Goal: Information Seeking & Learning: Learn about a topic

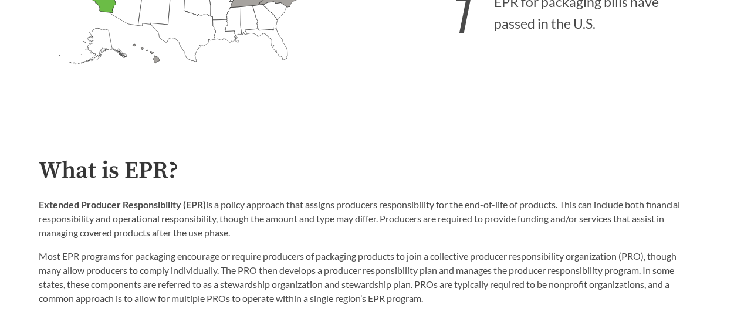
scroll to position [528, 0]
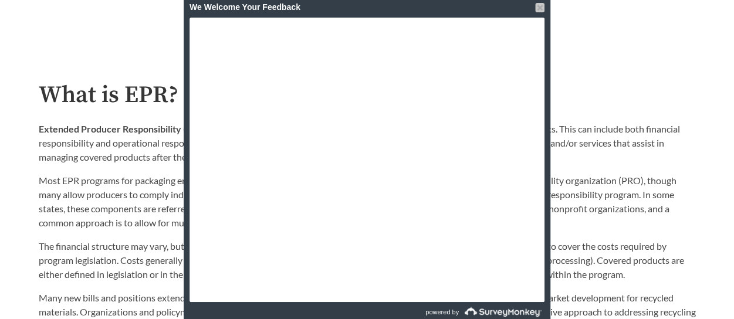
click at [540, 7] on div at bounding box center [539, 7] width 9 height 9
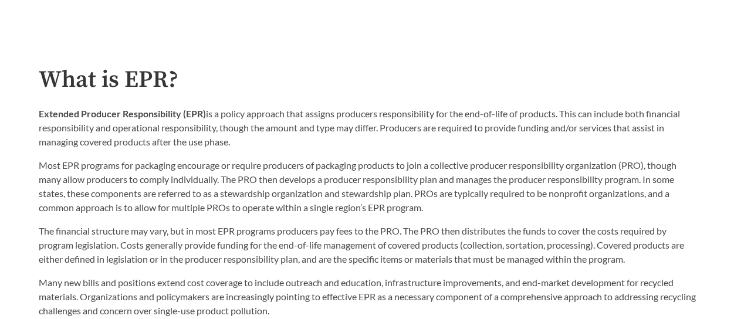
scroll to position [469, 0]
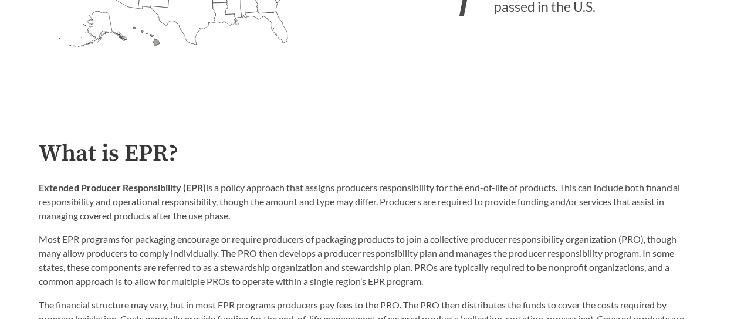
click at [238, 218] on p "Extended Producer Responsibility (EPR) is a policy approach that assigns produc…" at bounding box center [367, 202] width 657 height 42
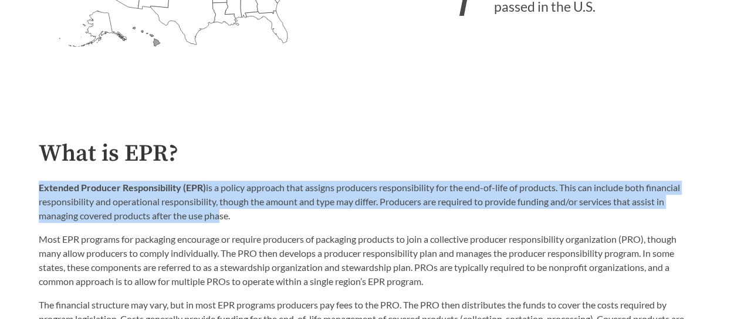
drag, startPoint x: 199, startPoint y: 221, endPoint x: 19, endPoint y: 195, distance: 182.6
copy p "Extended Producer Responsibility (EPR) is a policy approach that assigns produc…"
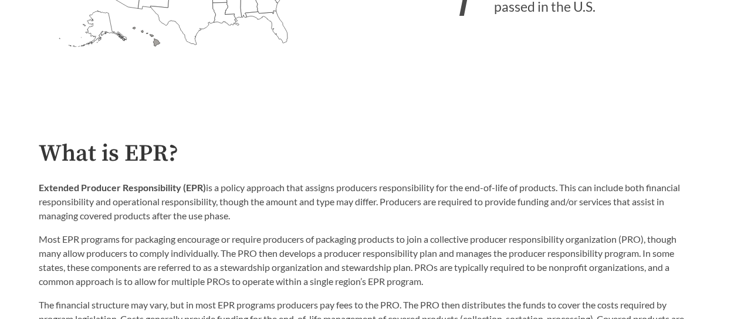
click at [256, 220] on p "Extended Producer Responsibility (EPR) is a policy approach that assigns produc…" at bounding box center [367, 202] width 657 height 42
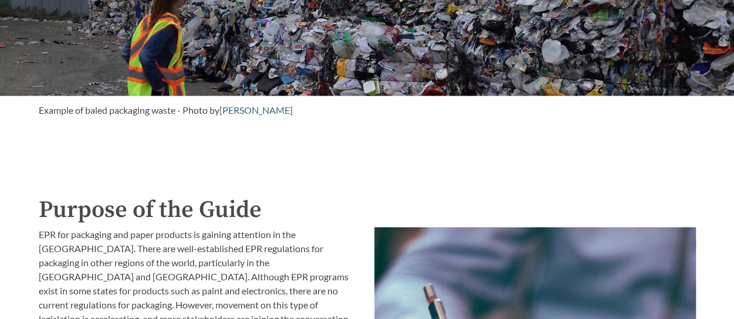
scroll to position [1115, 0]
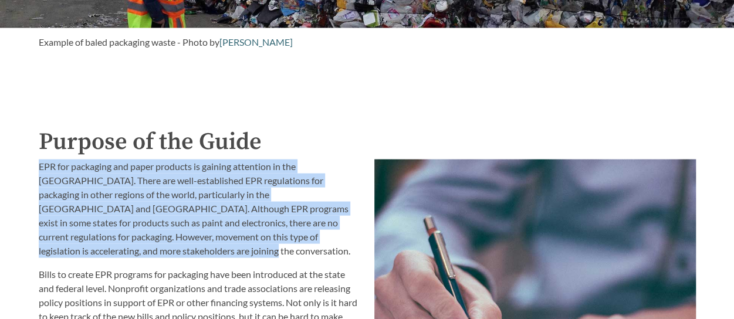
drag, startPoint x: 359, startPoint y: 239, endPoint x: 16, endPoint y: 171, distance: 349.9
click at [16, 171] on div "Introduction to the Guide for EPR Proposals Search the Guide [US_STATE] Introdu…" at bounding box center [367, 315] width 734 height 2723
copy p "EPR for packaging and paper products is gaining attention in the [GEOGRAPHIC_DA…"
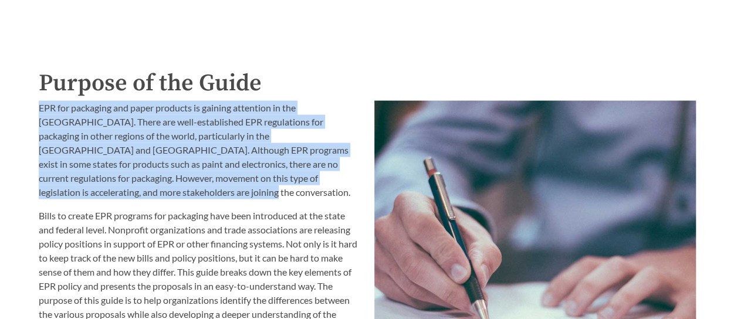
scroll to position [1232, 0]
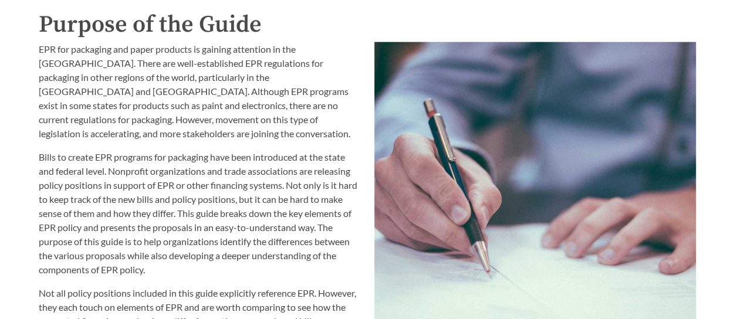
click at [256, 241] on p "Bills to create EPR programs for packaging have been introduced at the state an…" at bounding box center [200, 213] width 322 height 127
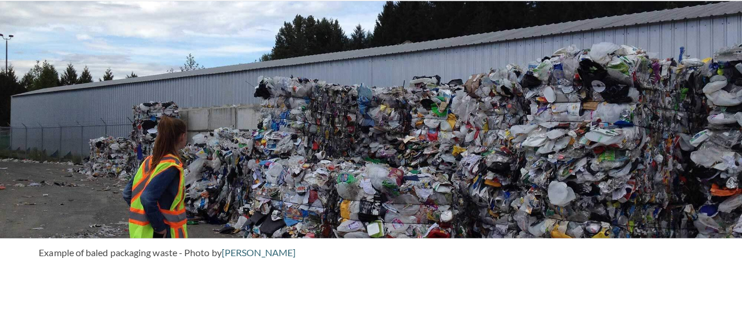
scroll to position [939, 0]
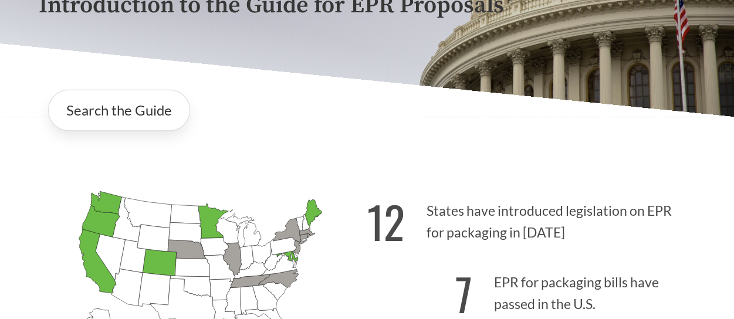
scroll to position [59, 0]
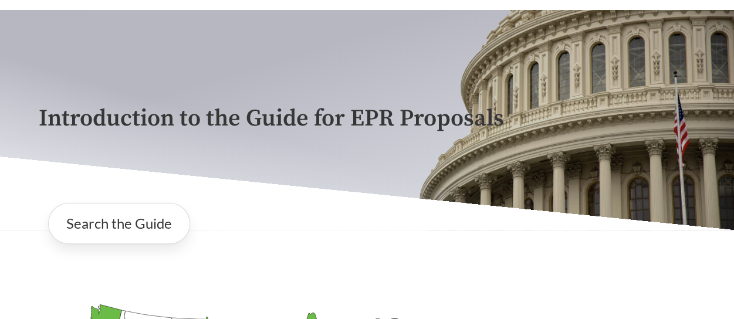
click at [222, 81] on div "Introduction to the Guide for EPR Proposals" at bounding box center [367, 120] width 676 height 220
